Goal: Information Seeking & Learning: Learn about a topic

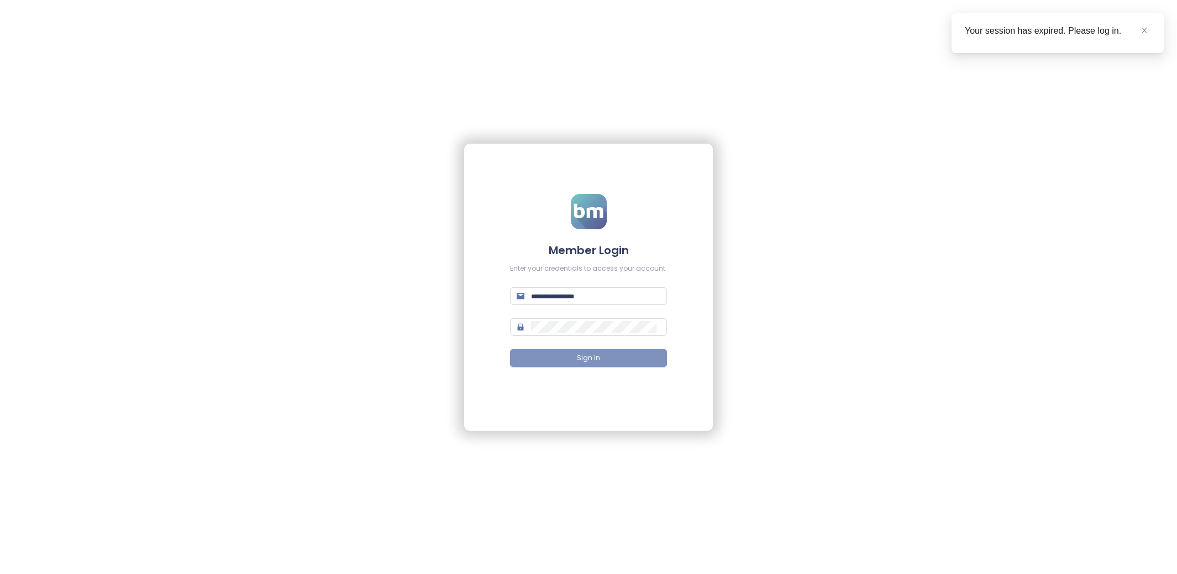
type input "**********"
click at [597, 358] on span "Sign In" at bounding box center [588, 358] width 23 height 11
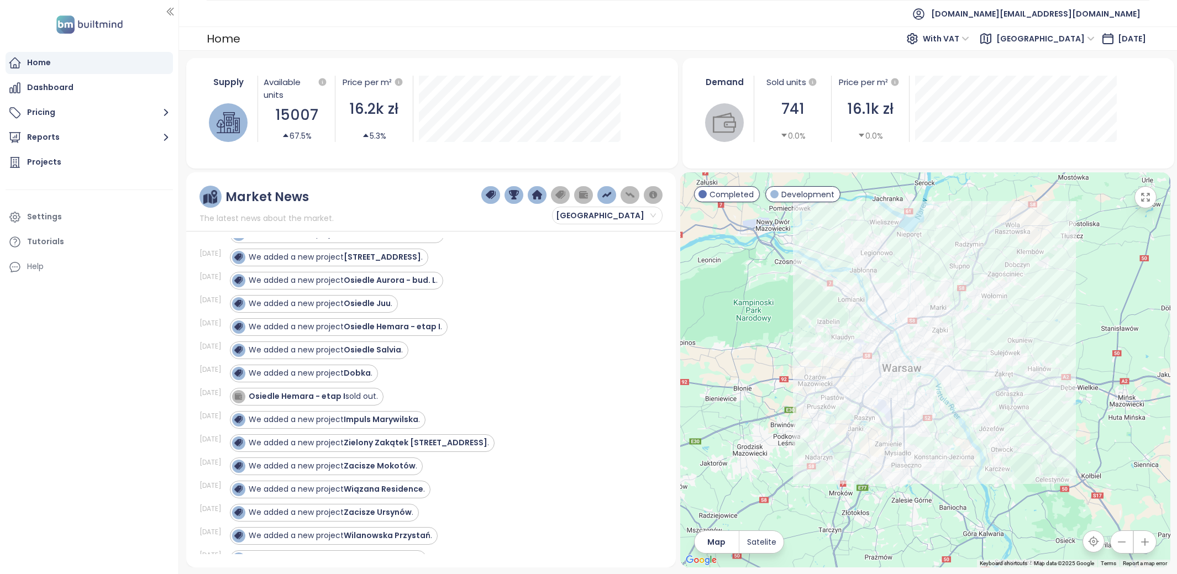
scroll to position [833, 0]
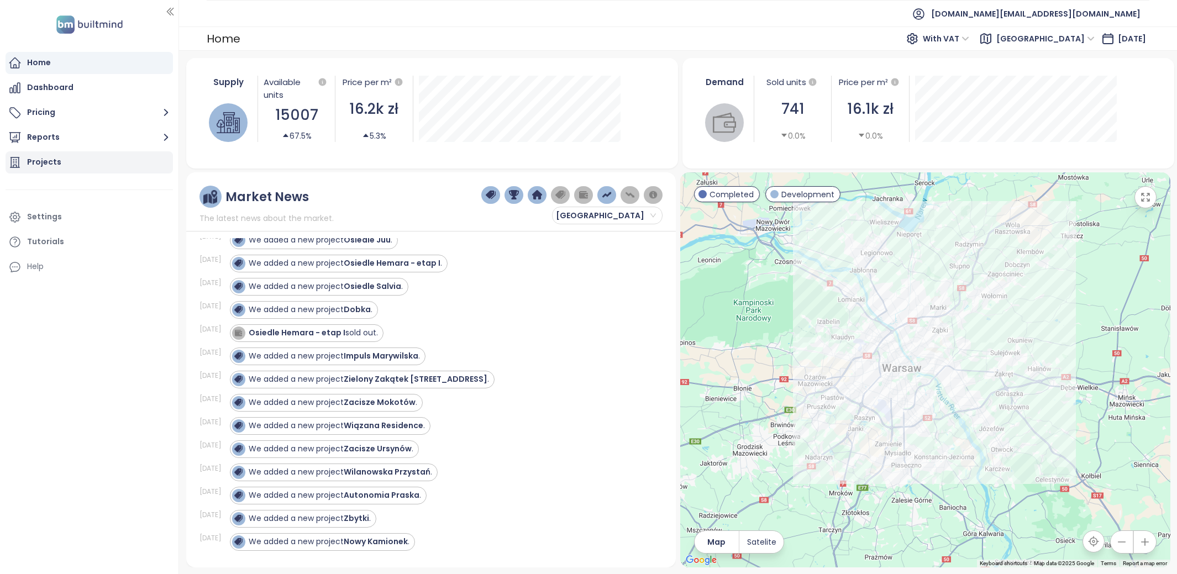
click at [79, 160] on div "Projects" at bounding box center [89, 162] width 167 height 22
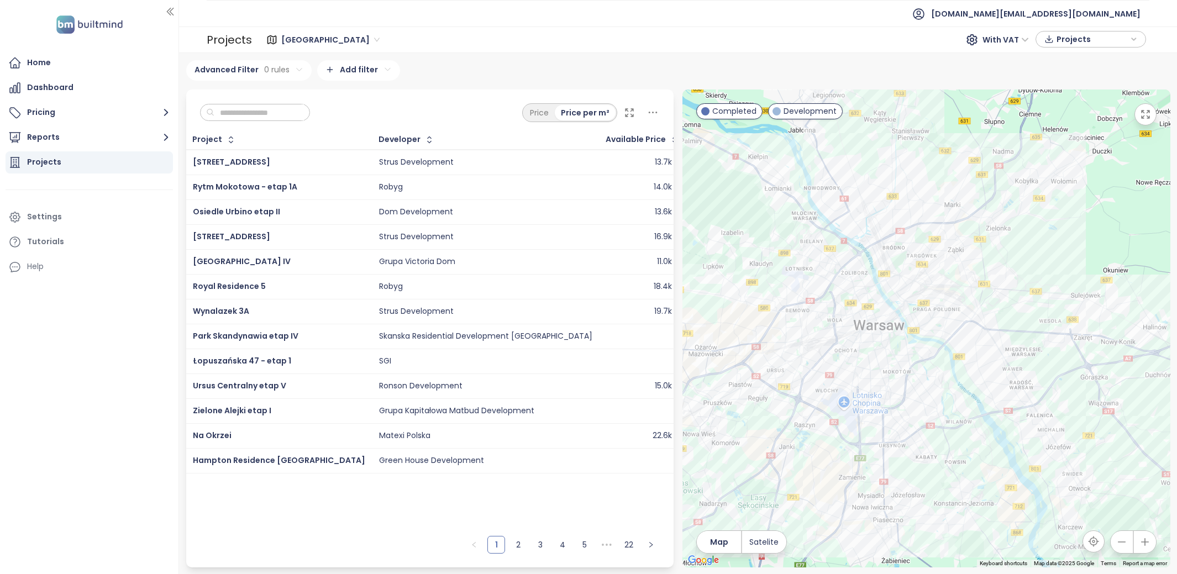
click at [628, 109] on icon at bounding box center [629, 112] width 11 height 11
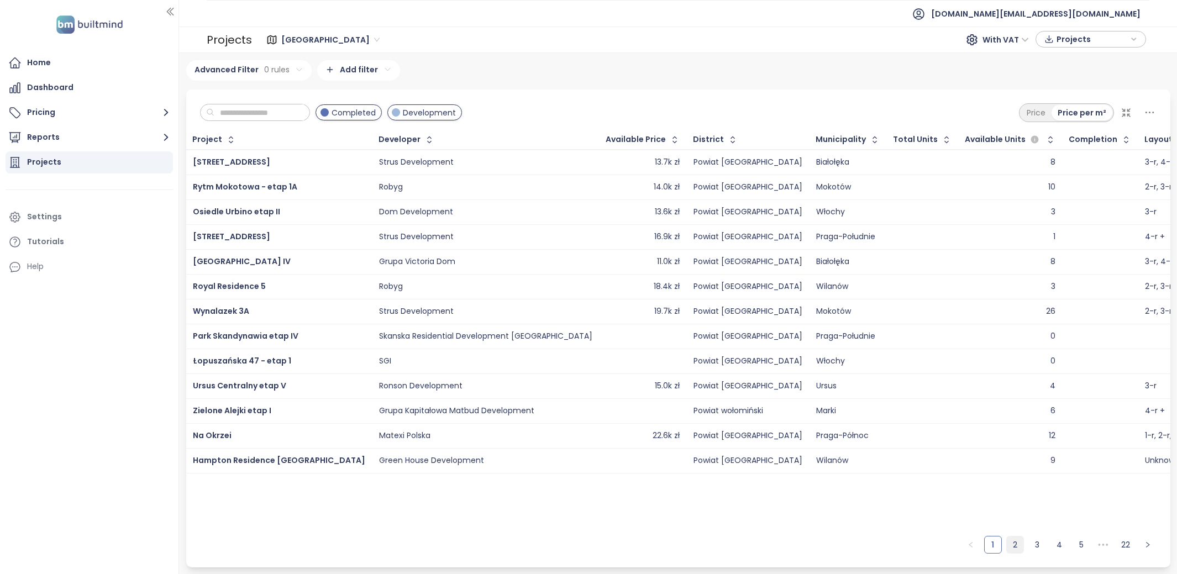
click at [1012, 550] on link "2" at bounding box center [1015, 545] width 17 height 17
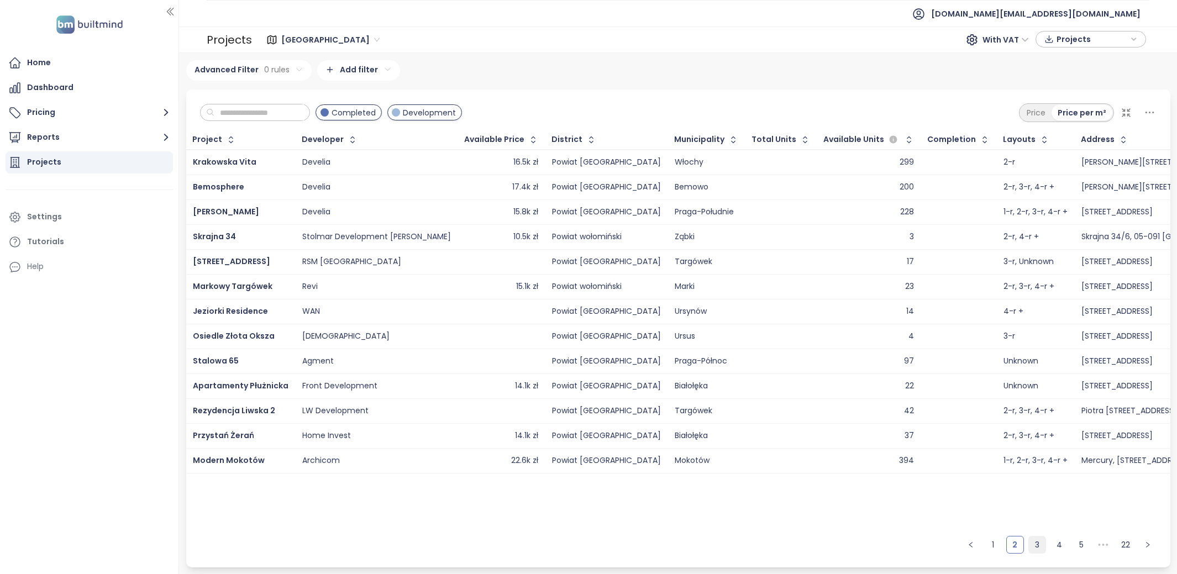
click at [1036, 549] on link "3" at bounding box center [1037, 545] width 17 height 17
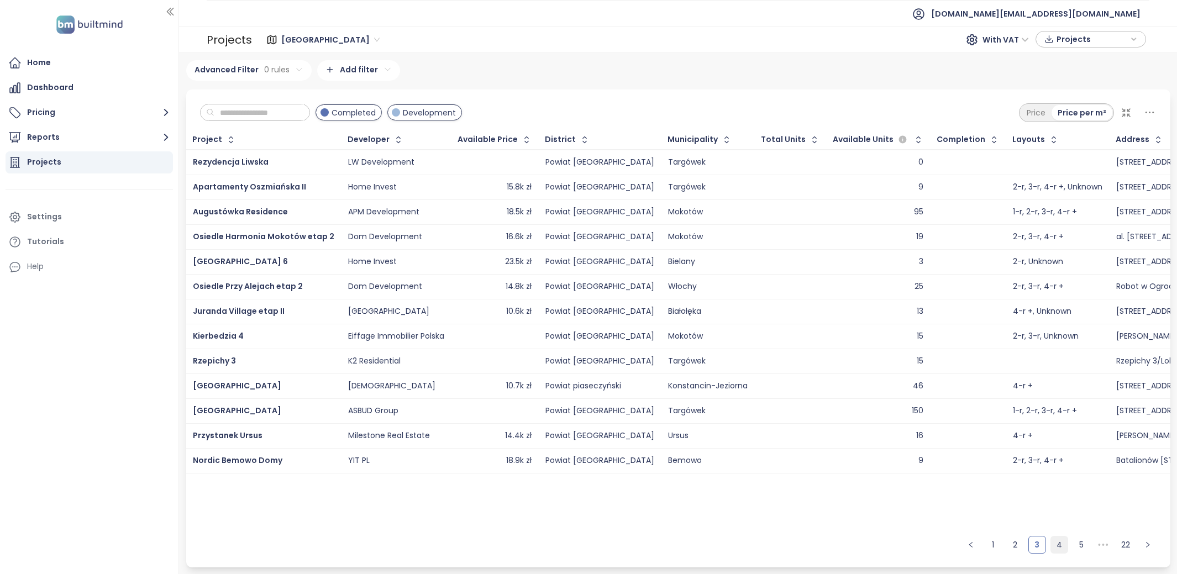
click at [1053, 548] on link "4" at bounding box center [1059, 545] width 17 height 17
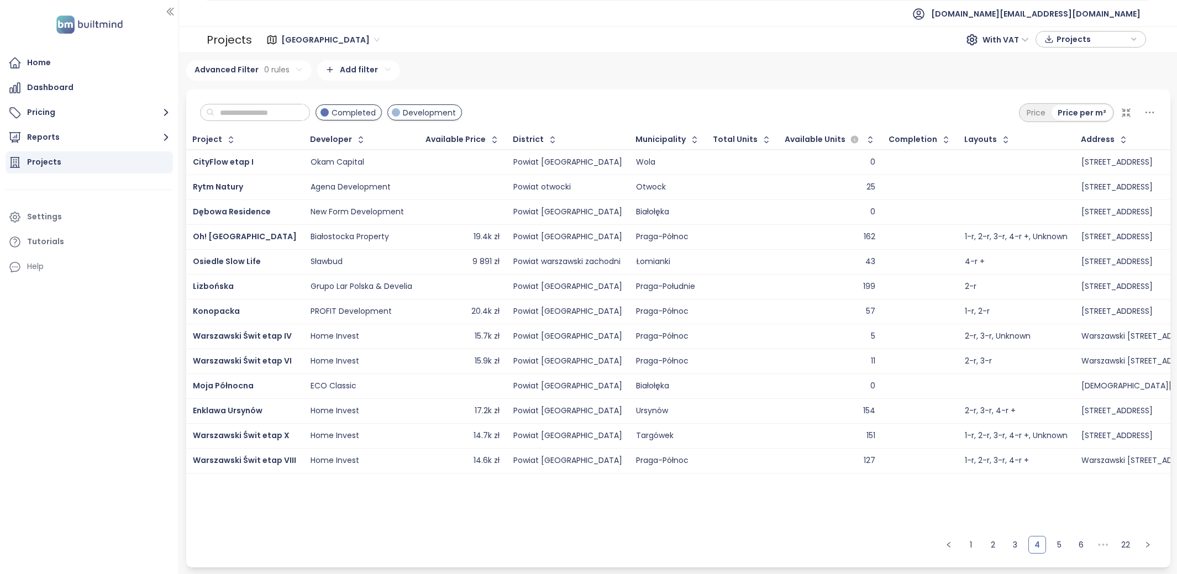
click at [1070, 548] on ul "1 2 3 4 5 6 ••• 22" at bounding box center [1048, 549] width 244 height 37
click at [1063, 547] on link "5" at bounding box center [1059, 545] width 17 height 17
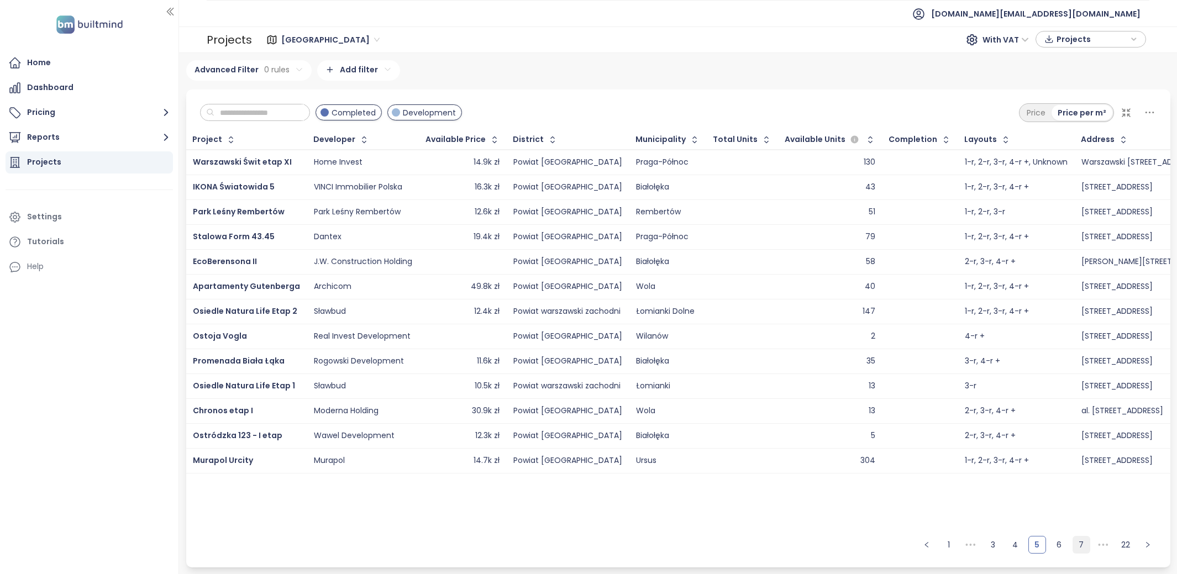
click at [1074, 545] on link "7" at bounding box center [1081, 545] width 17 height 17
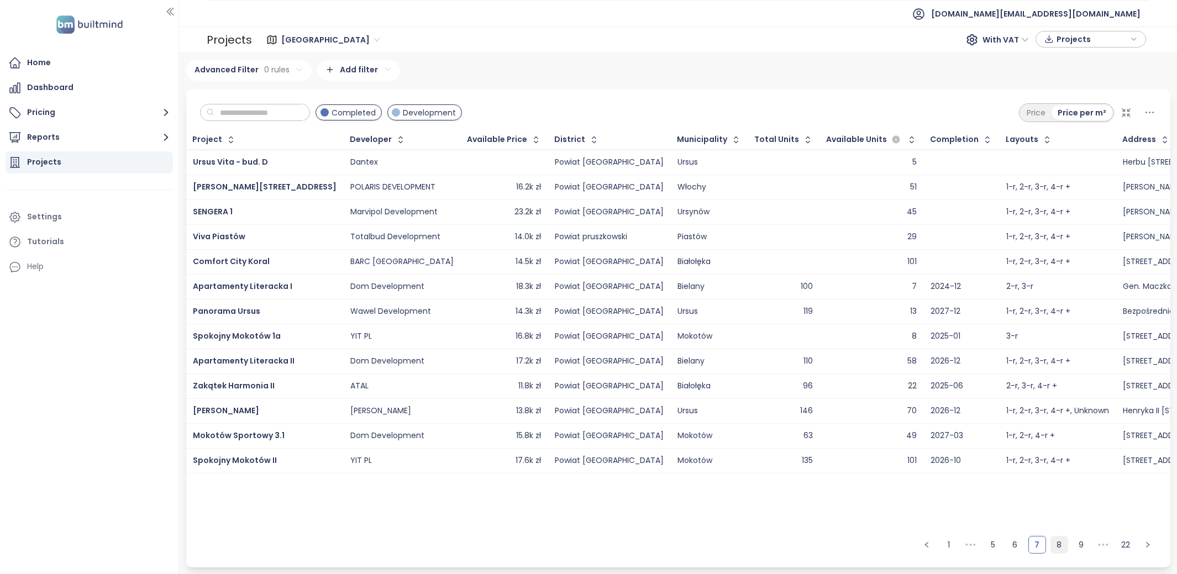
click at [1063, 545] on link "8" at bounding box center [1059, 545] width 17 height 17
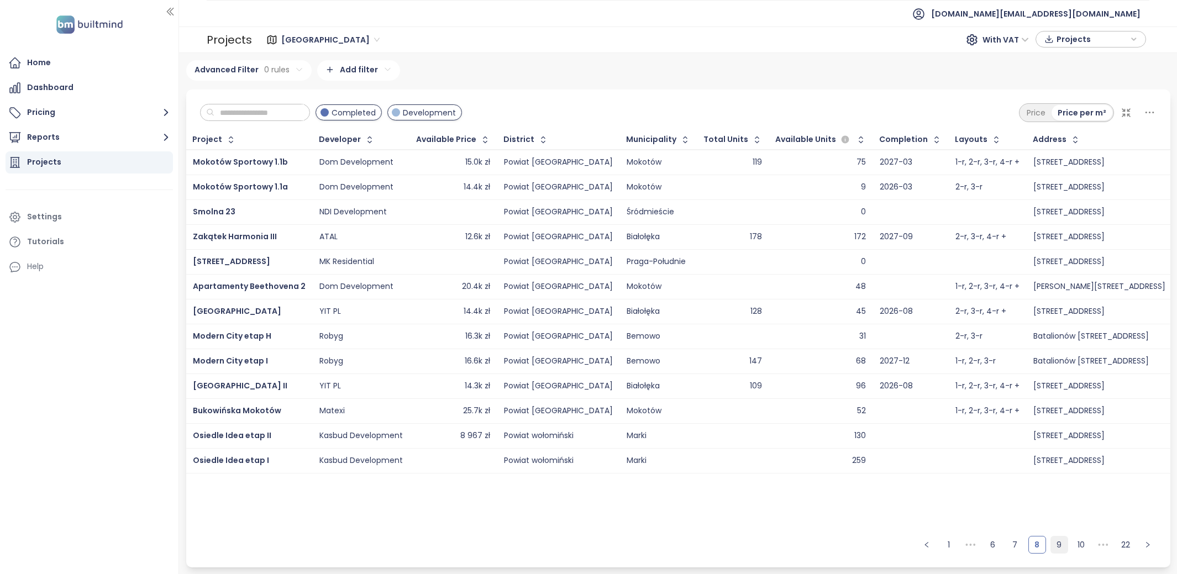
click at [1064, 548] on link "9" at bounding box center [1059, 545] width 17 height 17
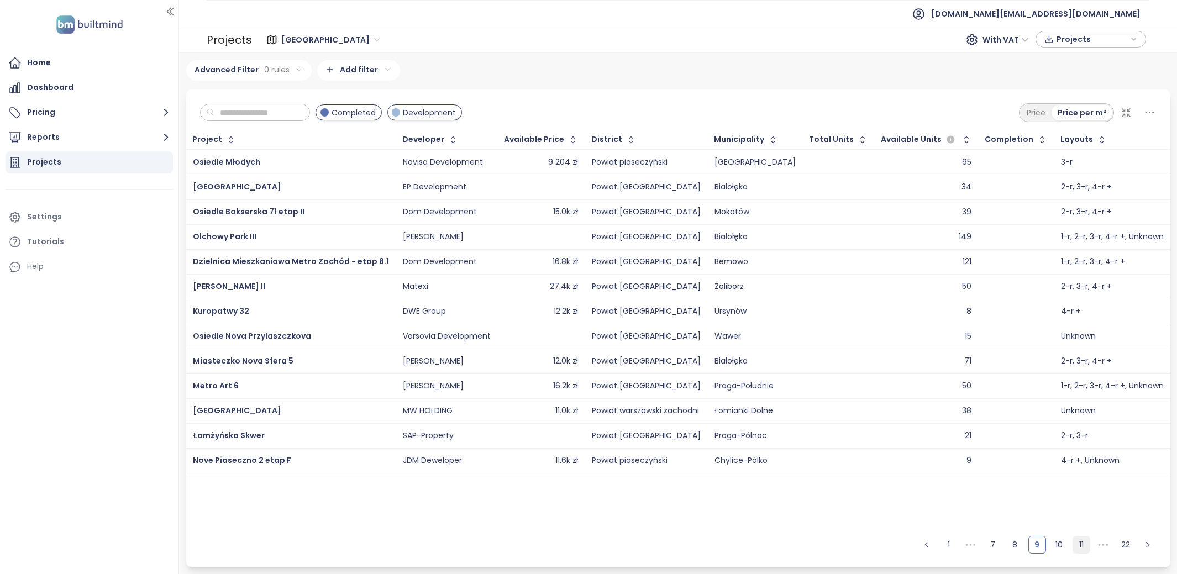
click at [1079, 548] on link "11" at bounding box center [1081, 545] width 17 height 17
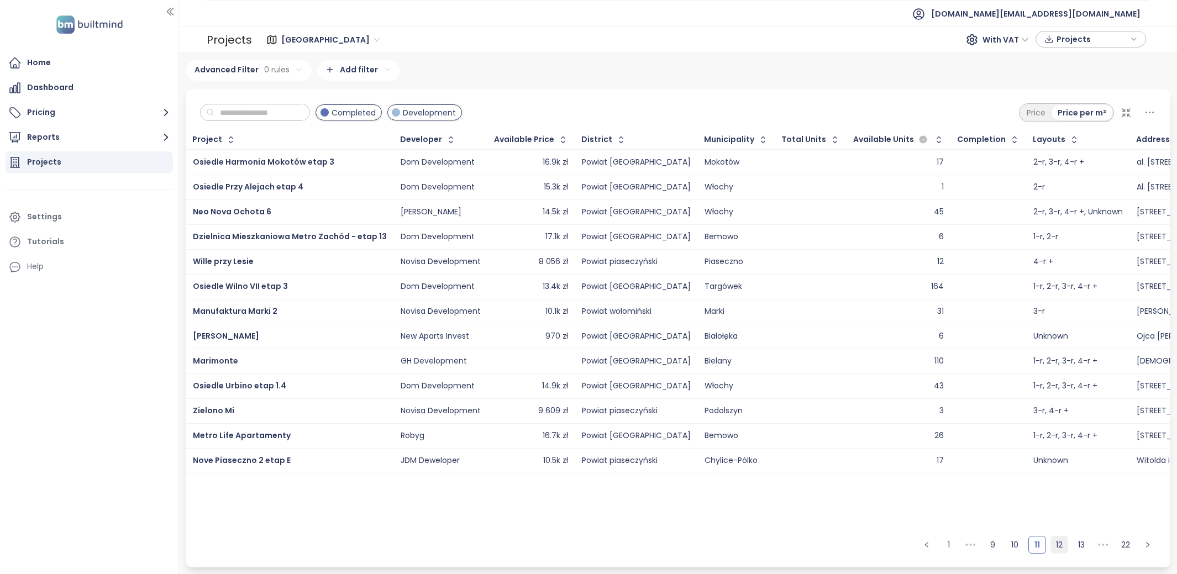
click at [1064, 546] on link "12" at bounding box center [1059, 545] width 17 height 17
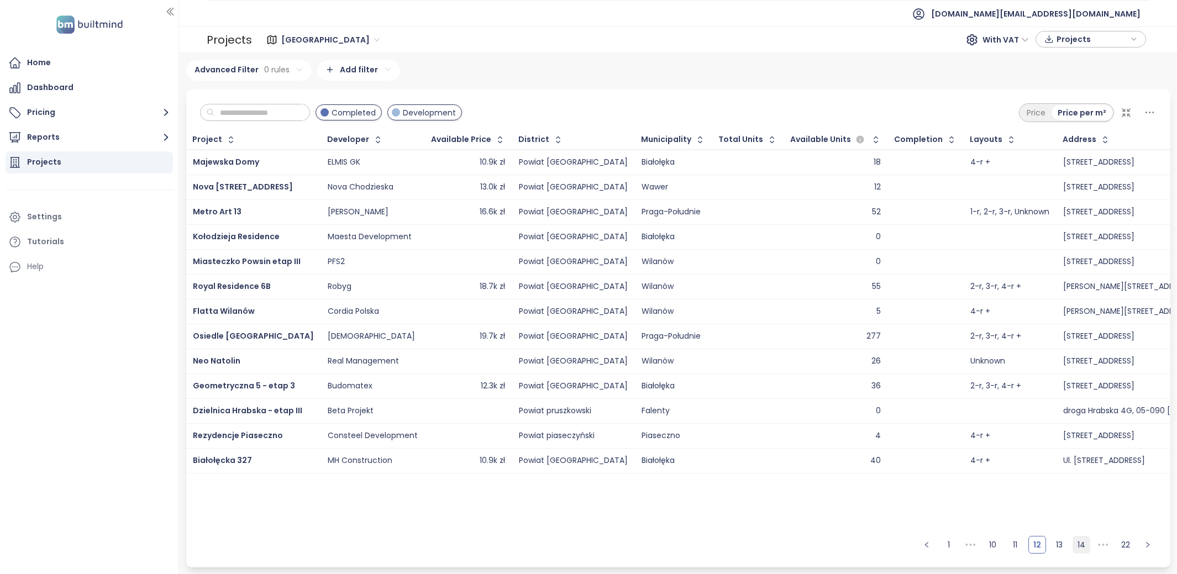
click at [1074, 545] on link "14" at bounding box center [1081, 545] width 17 height 17
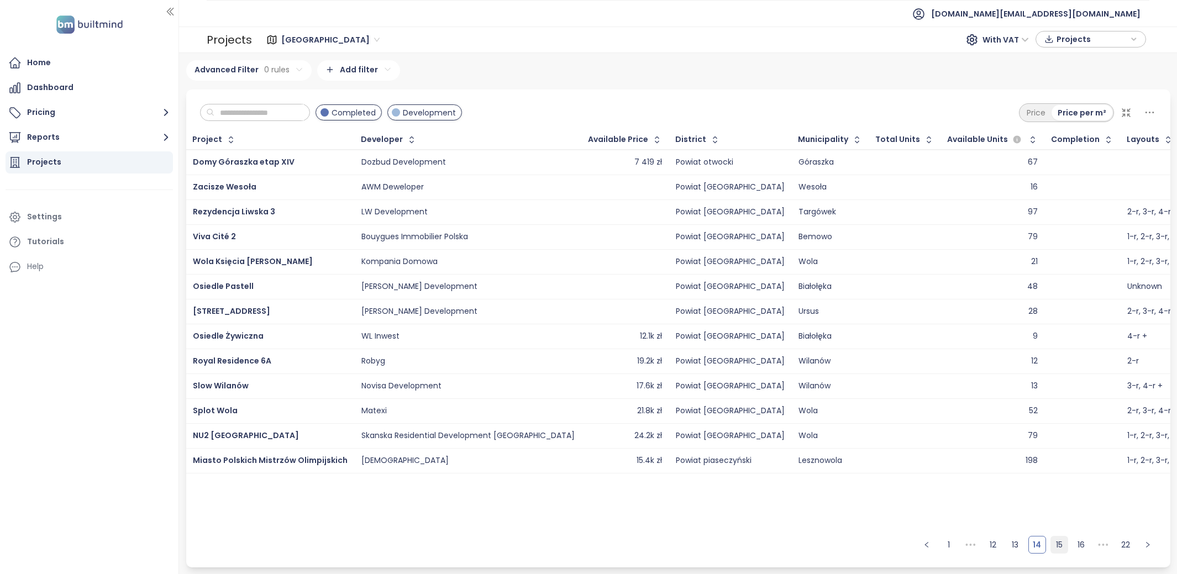
click at [1065, 547] on link "15" at bounding box center [1059, 545] width 17 height 17
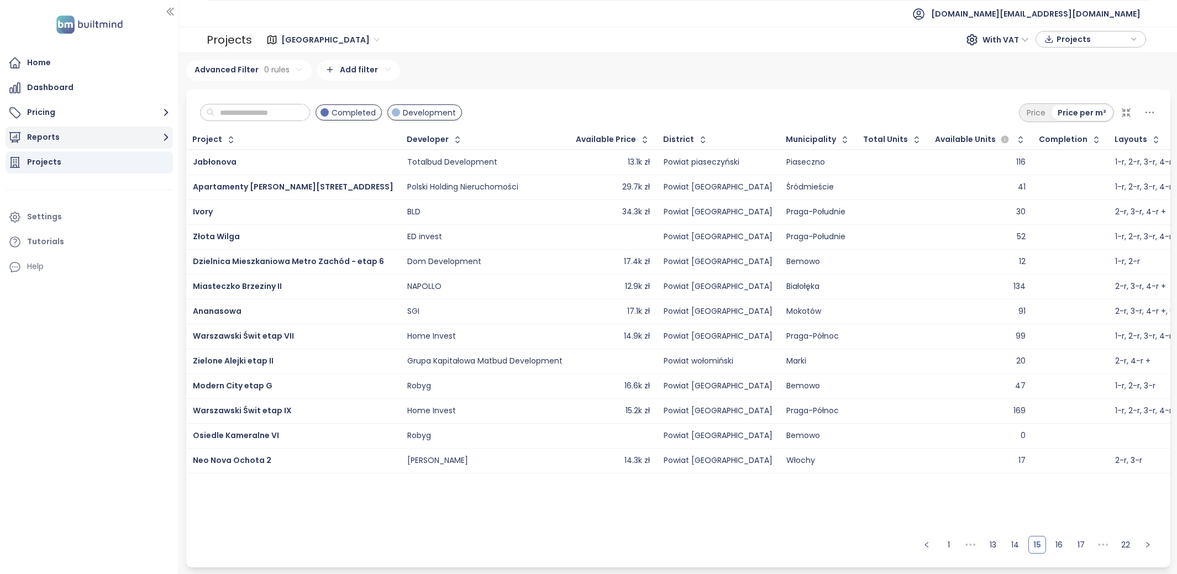
click at [34, 137] on button "Reports" at bounding box center [89, 138] width 167 height 22
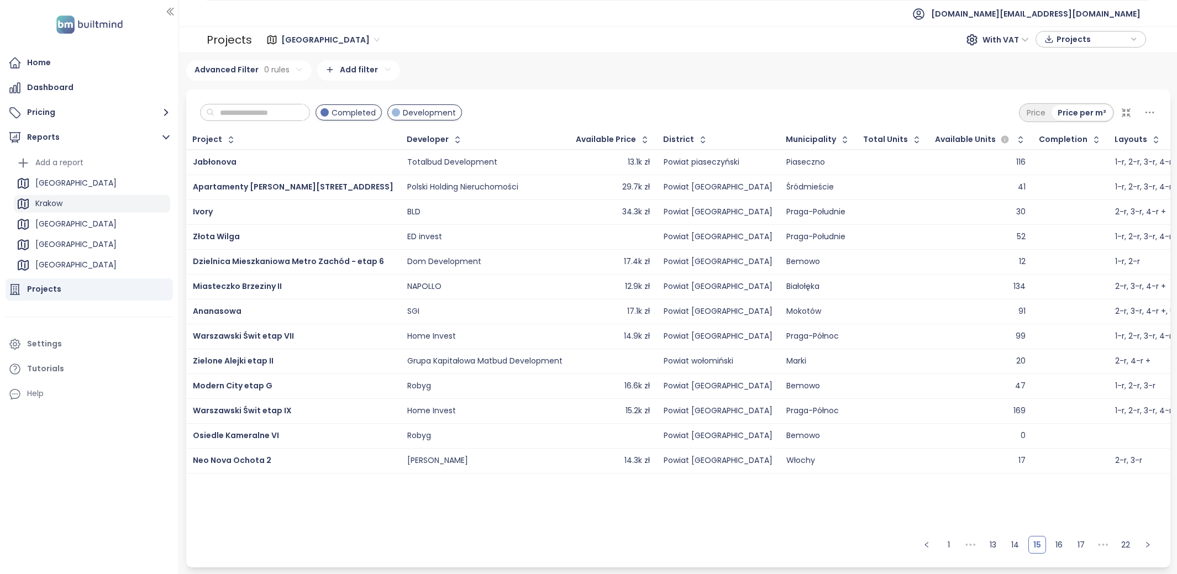
click at [85, 202] on div "Krakow" at bounding box center [92, 204] width 156 height 18
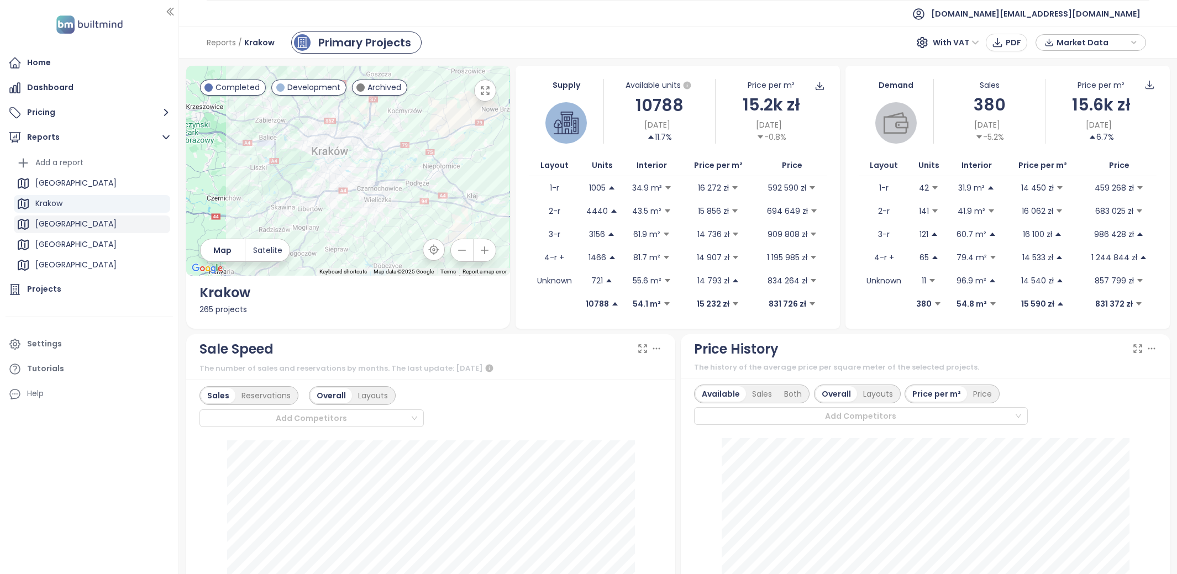
click at [93, 231] on div "[GEOGRAPHIC_DATA]" at bounding box center [92, 225] width 156 height 18
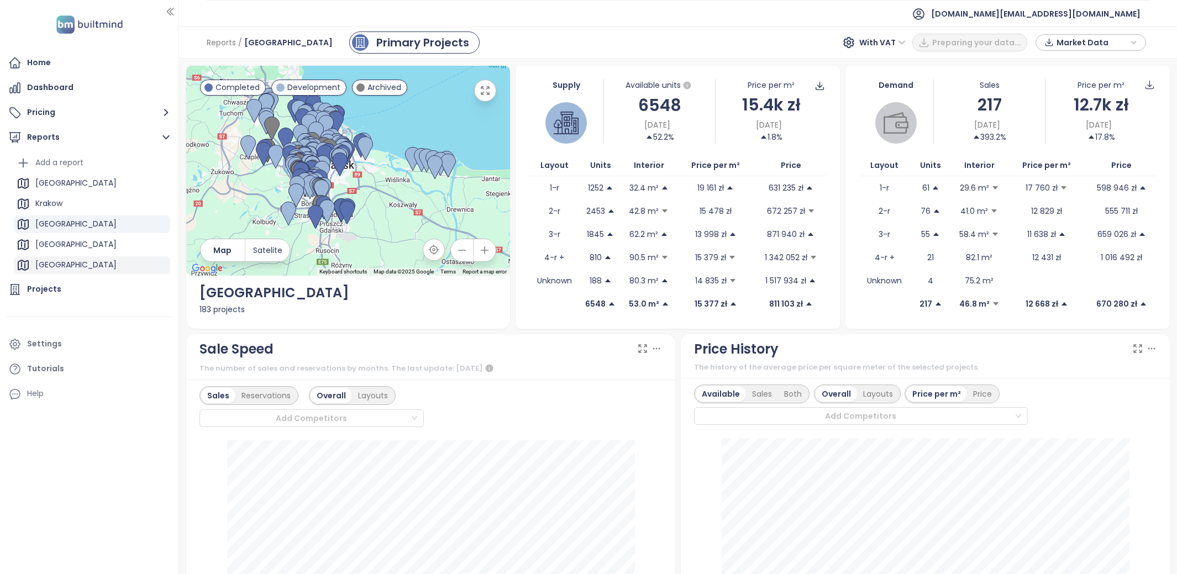
click at [83, 258] on div "[GEOGRAPHIC_DATA]" at bounding box center [92, 265] width 156 height 18
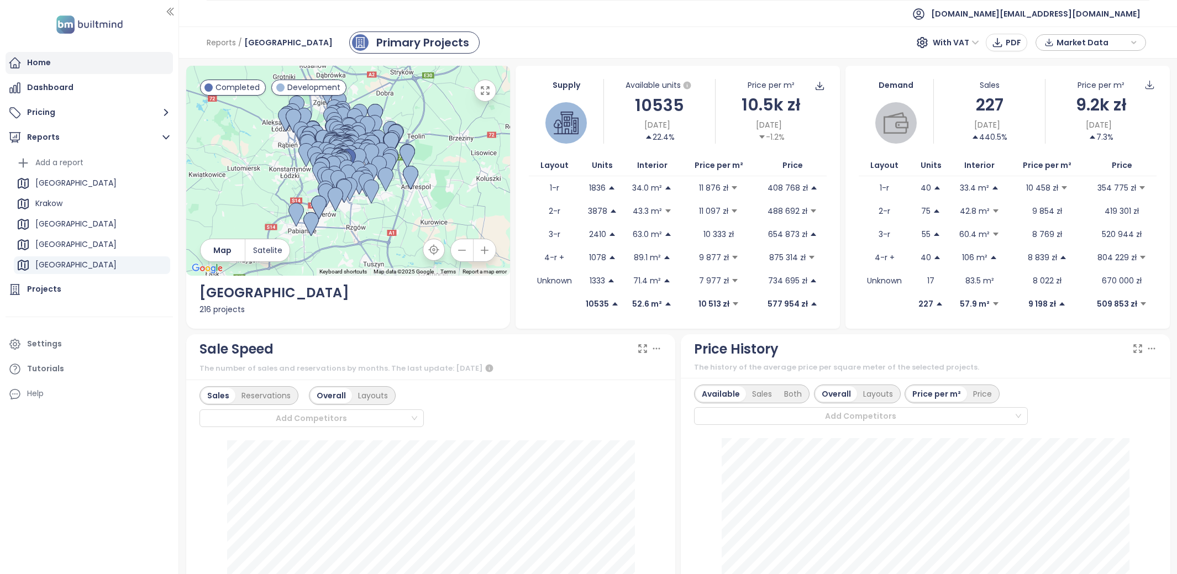
click at [80, 57] on div "Home" at bounding box center [89, 63] width 167 height 22
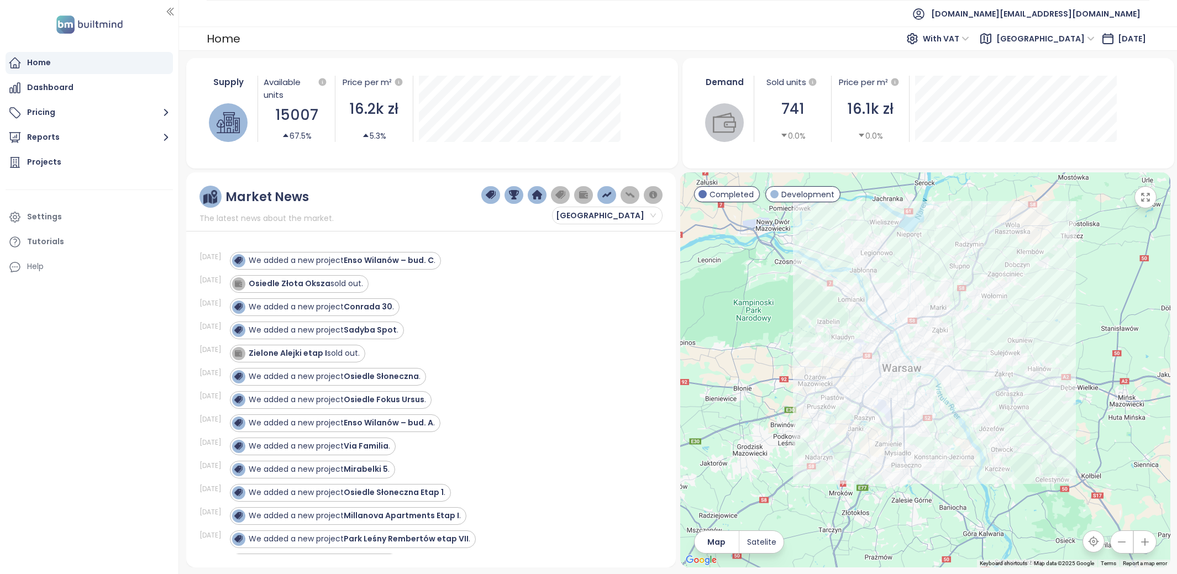
click at [1038, 34] on span "[GEOGRAPHIC_DATA]" at bounding box center [1045, 38] width 98 height 17
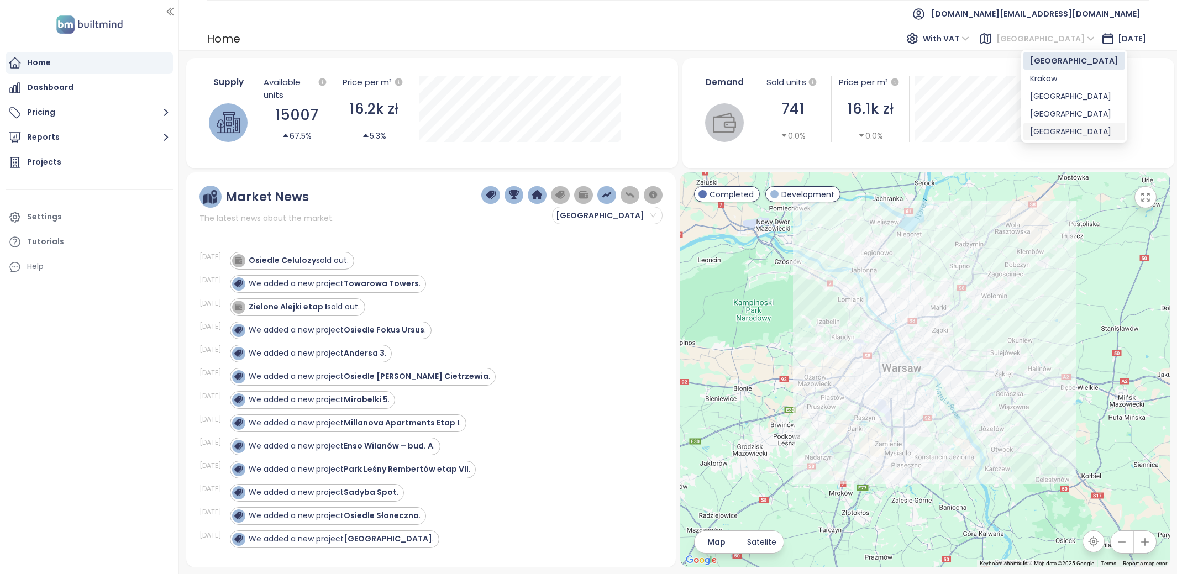
click at [1048, 131] on div "[GEOGRAPHIC_DATA]" at bounding box center [1074, 131] width 88 height 12
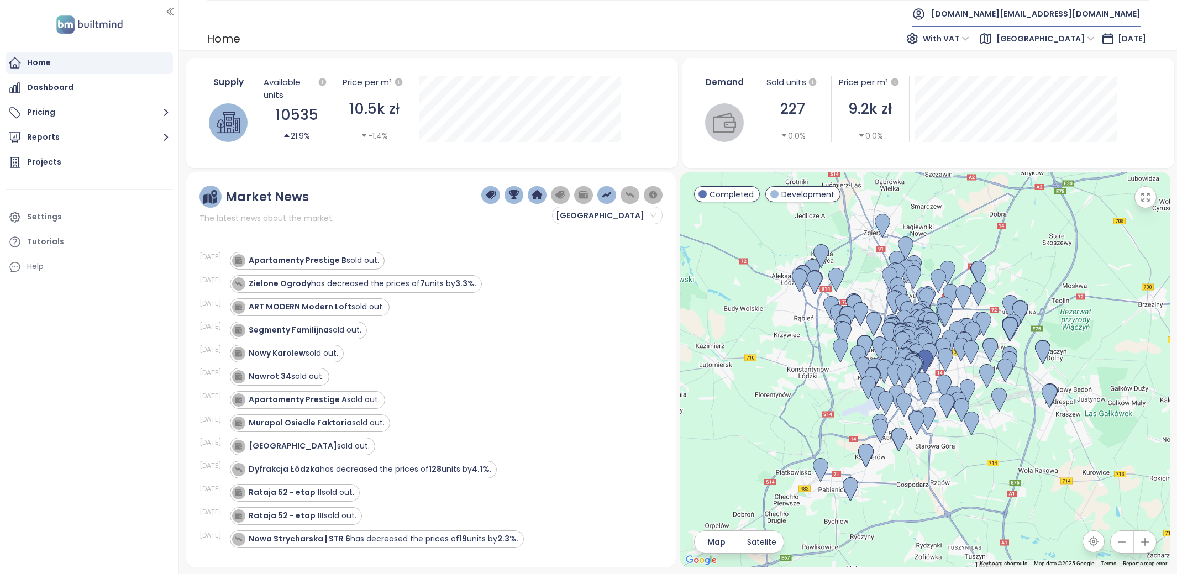
click at [1074, 11] on span "[DOMAIN_NAME][EMAIL_ADDRESS][DOMAIN_NAME]" at bounding box center [1035, 14] width 209 height 27
click at [602, 291] on div "Zielone Ogrody has decreased the prices of 7 units by 3.3% ." at bounding box center [440, 284] width 420 height 18
click at [60, 143] on button "Reports" at bounding box center [89, 138] width 167 height 22
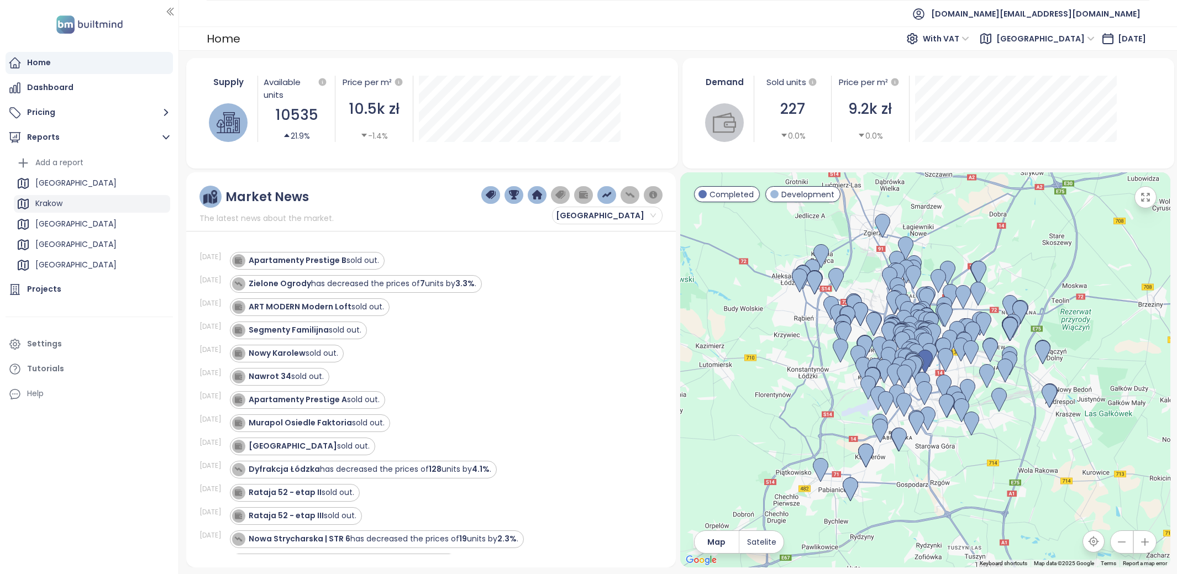
click at [86, 204] on div "Krakow" at bounding box center [92, 204] width 156 height 18
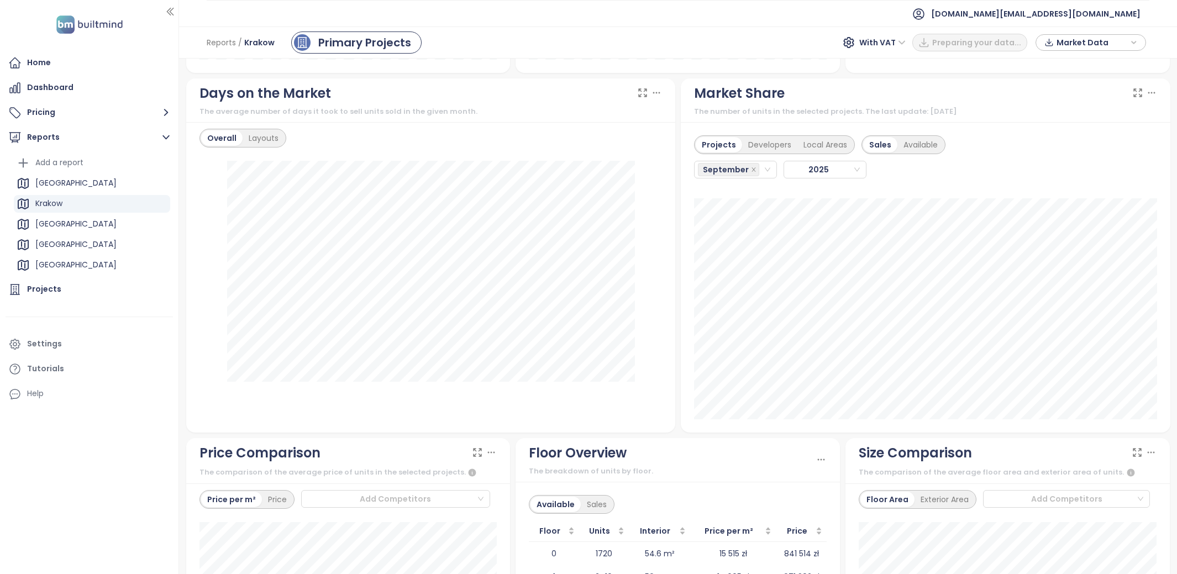
scroll to position [962, 0]
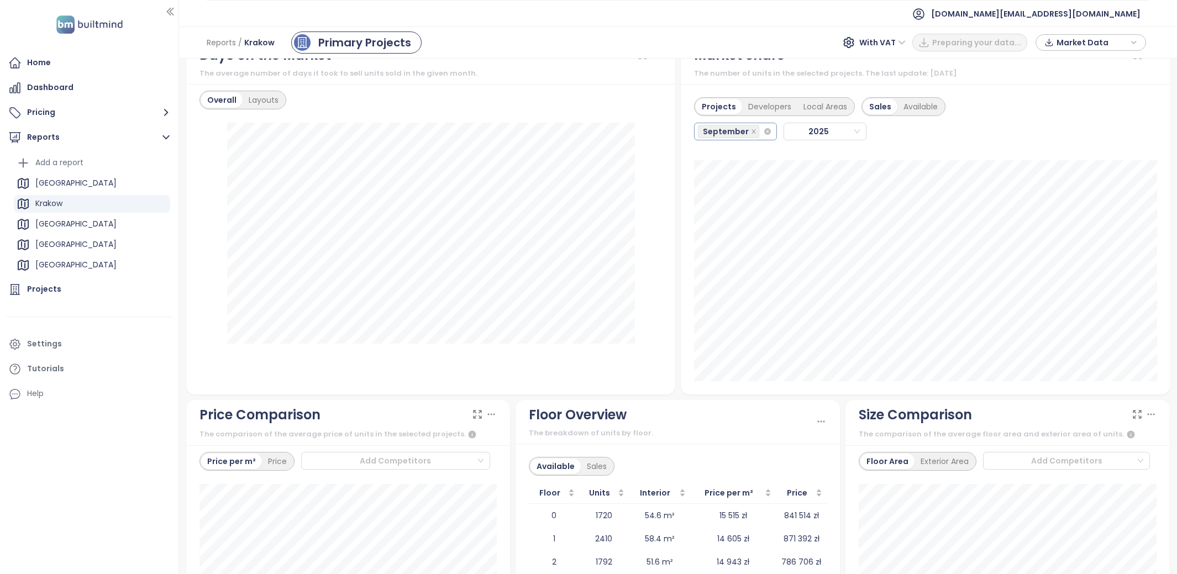
click at [762, 133] on div "September" at bounding box center [730, 131] width 65 height 15
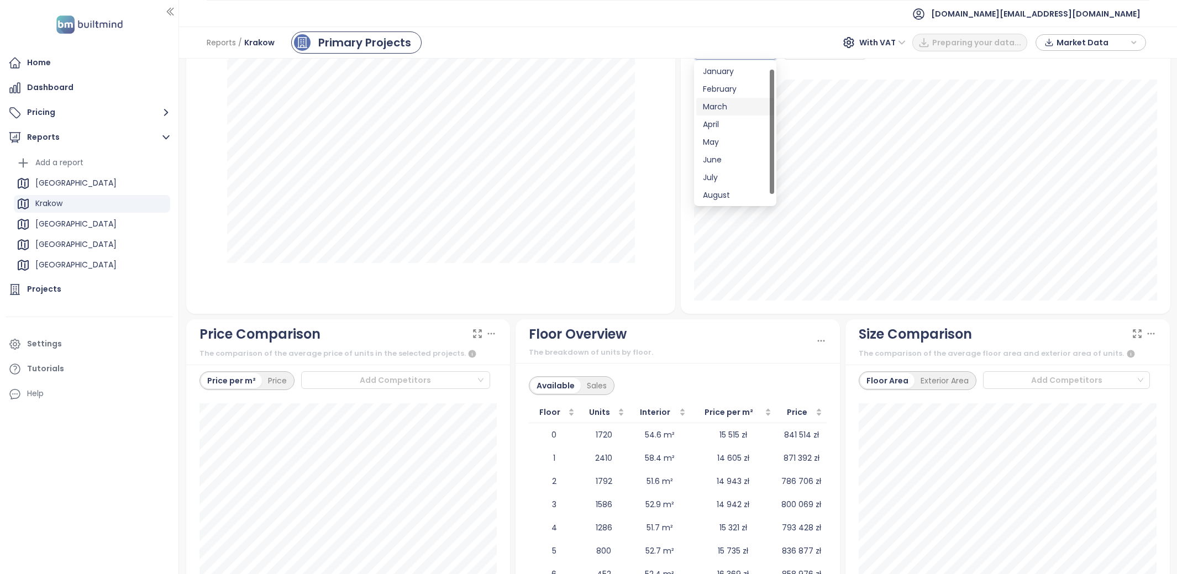
scroll to position [18, 0]
click at [717, 169] on div "August" at bounding box center [735, 178] width 78 height 18
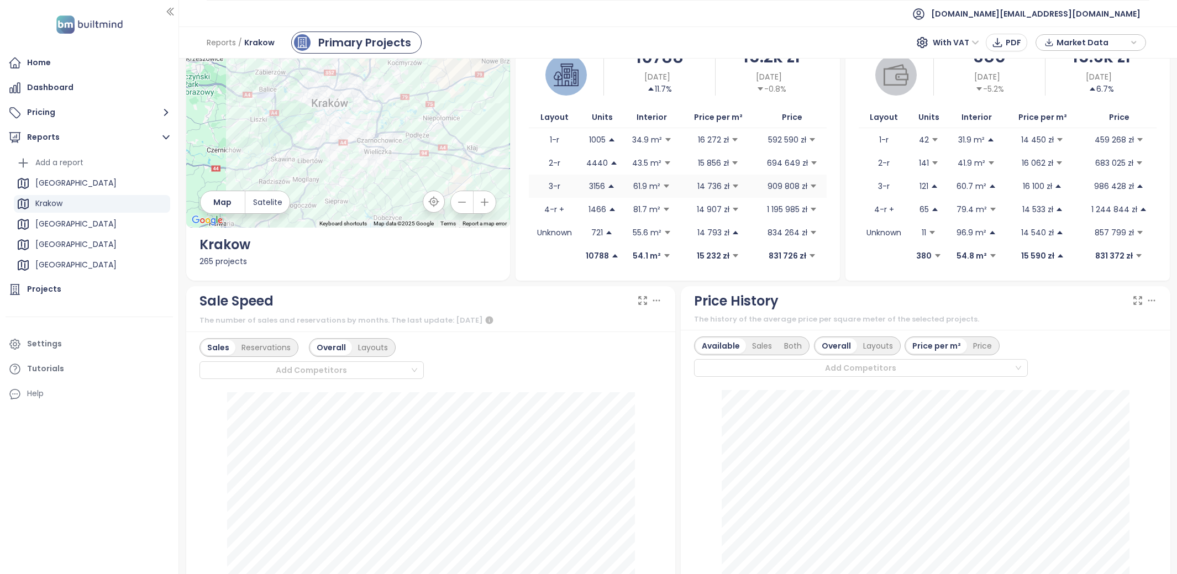
scroll to position [0, 0]
